Goal: Task Accomplishment & Management: Use online tool/utility

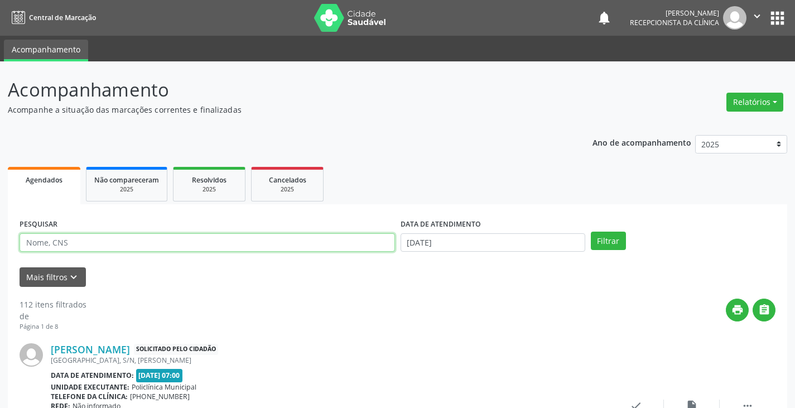
click at [310, 252] on input "text" at bounding box center [207, 242] width 375 height 19
click at [591, 231] on button "Filtrar" at bounding box center [608, 240] width 35 height 19
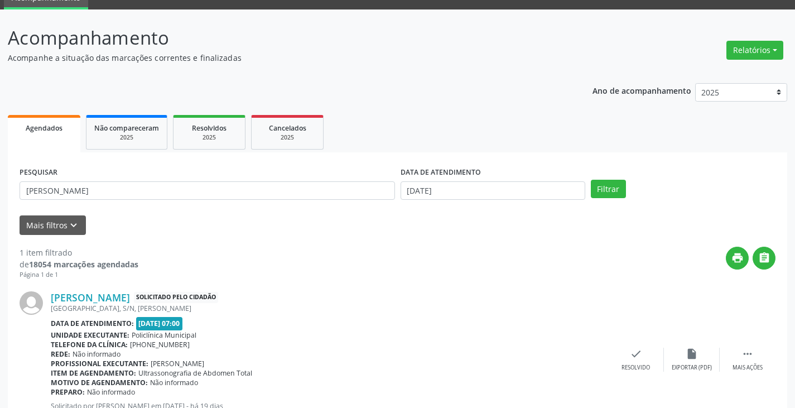
scroll to position [103, 0]
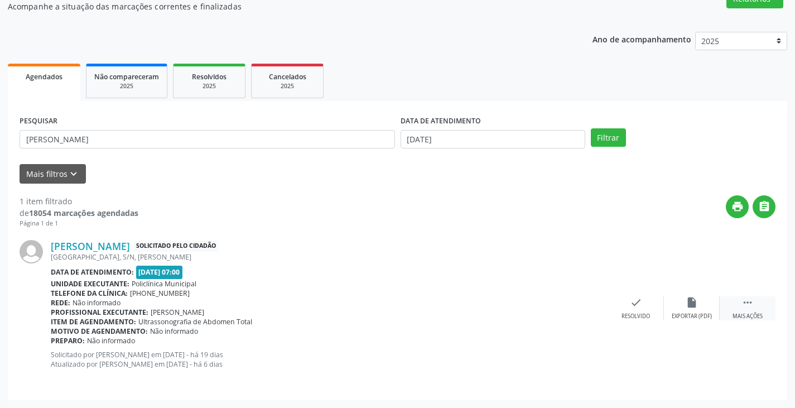
drag, startPoint x: 755, startPoint y: 307, endPoint x: 732, endPoint y: 306, distance: 23.4
click at [753, 306] on div " Mais ações" at bounding box center [747, 308] width 56 height 24
click at [578, 313] on div "Imprimir" at bounding box center [579, 316] width 25 height 8
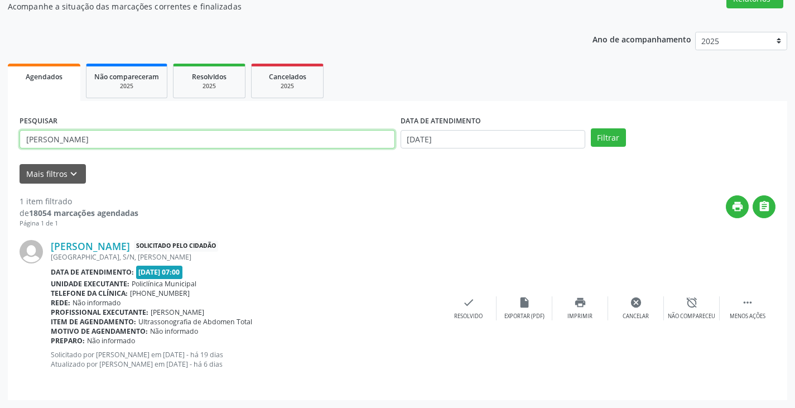
click at [337, 140] on input "[PERSON_NAME]" at bounding box center [207, 139] width 375 height 19
type input "a"
click at [591, 128] on button "Filtrar" at bounding box center [608, 137] width 35 height 19
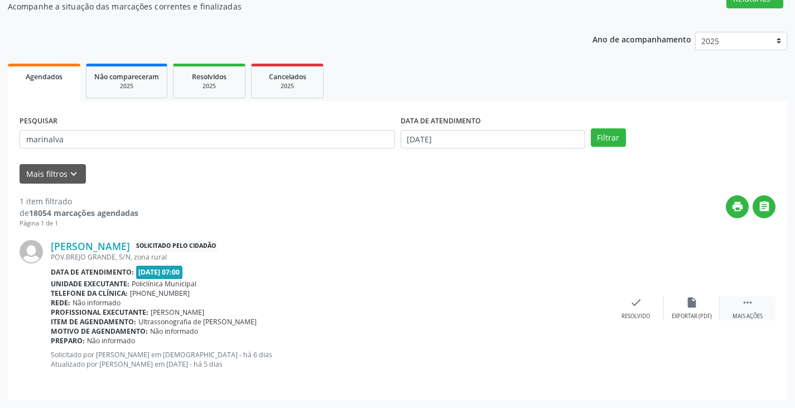
click at [751, 310] on div " Mais ações" at bounding box center [747, 308] width 56 height 24
click at [581, 307] on icon "print" at bounding box center [580, 302] width 12 height 12
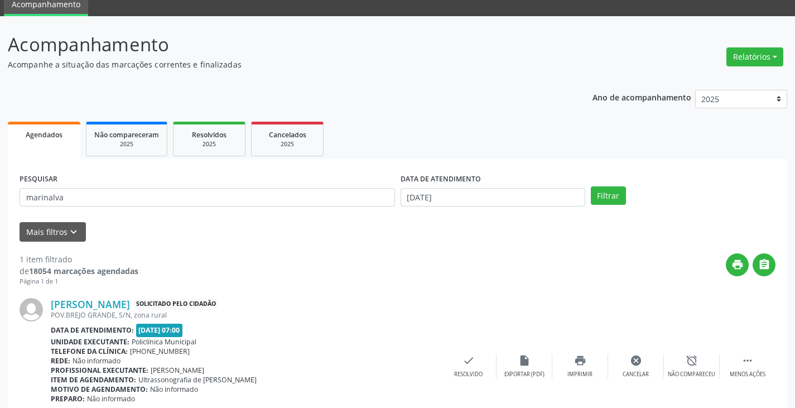
scroll to position [0, 0]
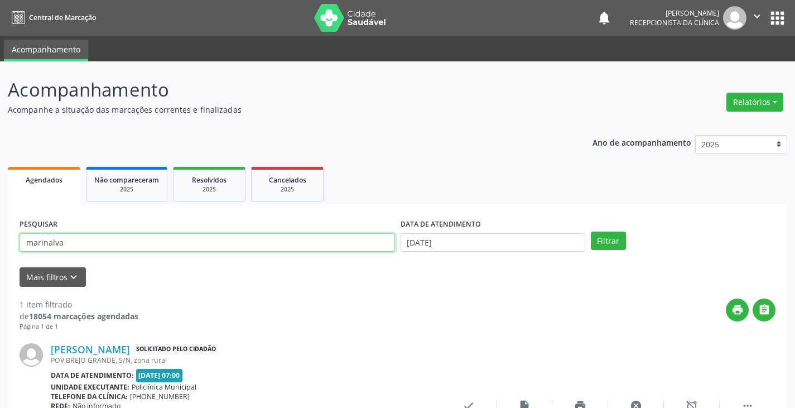
click at [338, 242] on input "marinalva" at bounding box center [207, 242] width 375 height 19
type input "m"
click at [591, 231] on button "Filtrar" at bounding box center [608, 240] width 35 height 19
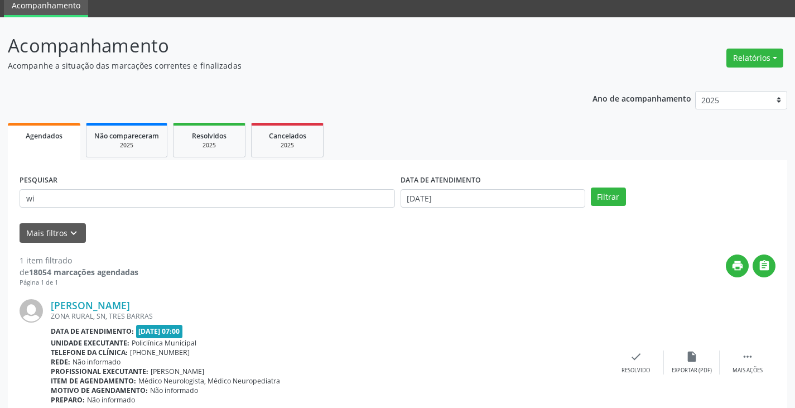
scroll to position [94, 0]
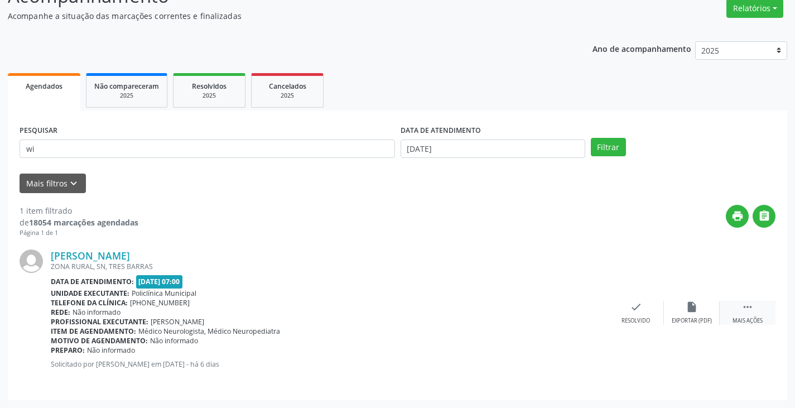
click at [749, 305] on icon "" at bounding box center [747, 307] width 12 height 12
click at [574, 307] on icon "print" at bounding box center [580, 307] width 12 height 12
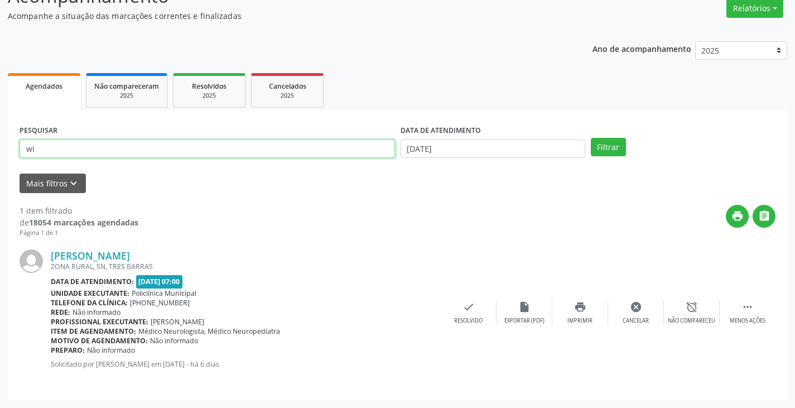
click at [341, 145] on input "wi" at bounding box center [207, 148] width 375 height 19
type input "w"
click at [120, 146] on input "text" at bounding box center [207, 148] width 375 height 19
type input "[PERSON_NAME]"
click at [591, 138] on button "Filtrar" at bounding box center [608, 147] width 35 height 19
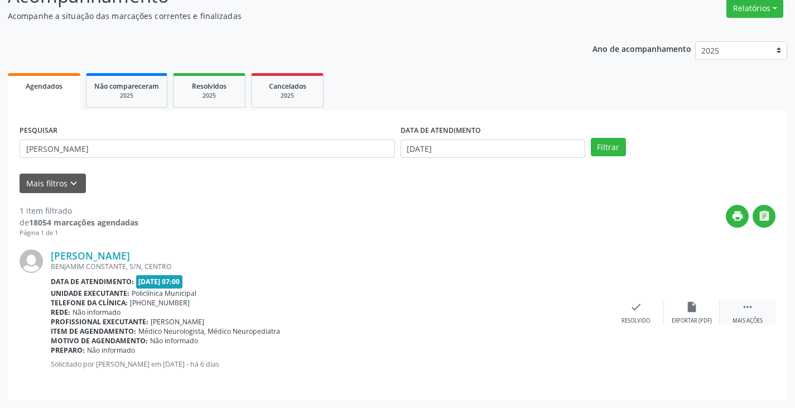
click at [742, 307] on icon "" at bounding box center [747, 307] width 12 height 12
click at [587, 315] on div "print Imprimir" at bounding box center [580, 313] width 56 height 24
